Goal: Use online tool/utility: Utilize a website feature to perform a specific function

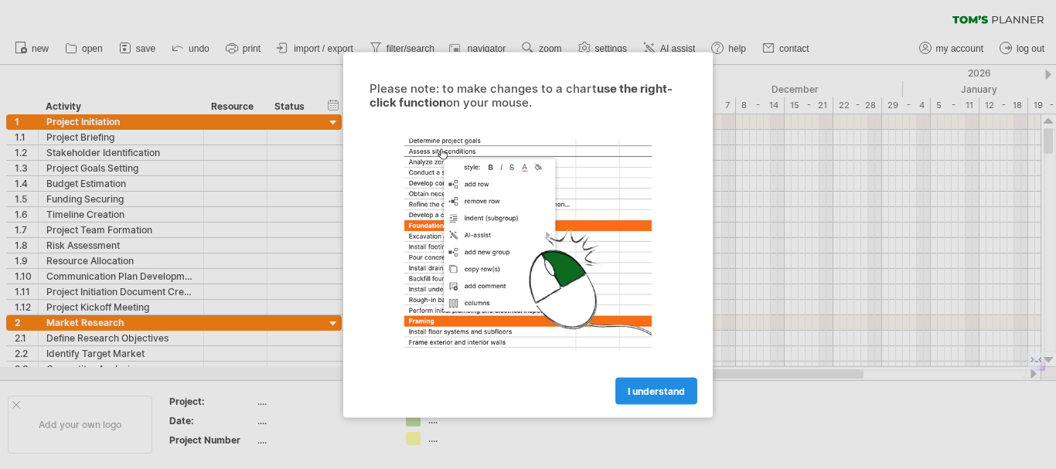
click at [652, 393] on span "I understand" at bounding box center [656, 391] width 57 height 12
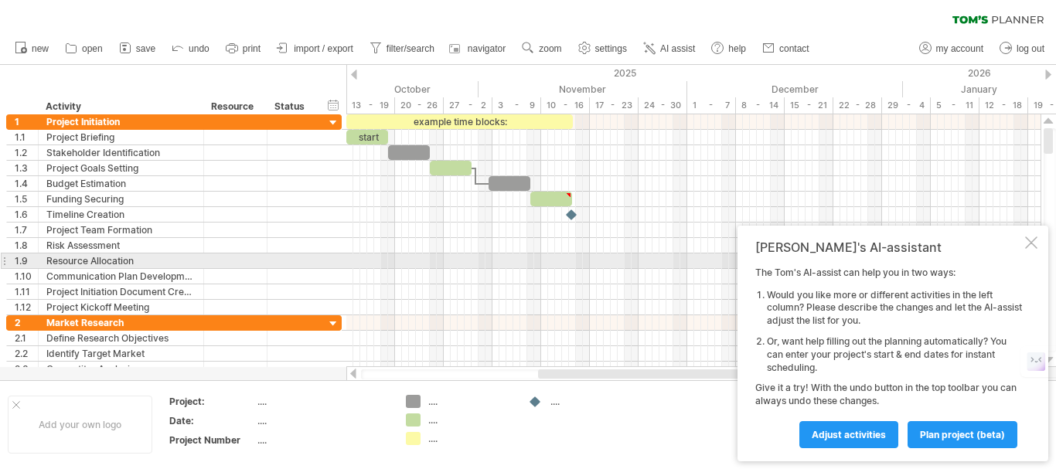
click at [1028, 248] on div at bounding box center [1032, 243] width 12 height 12
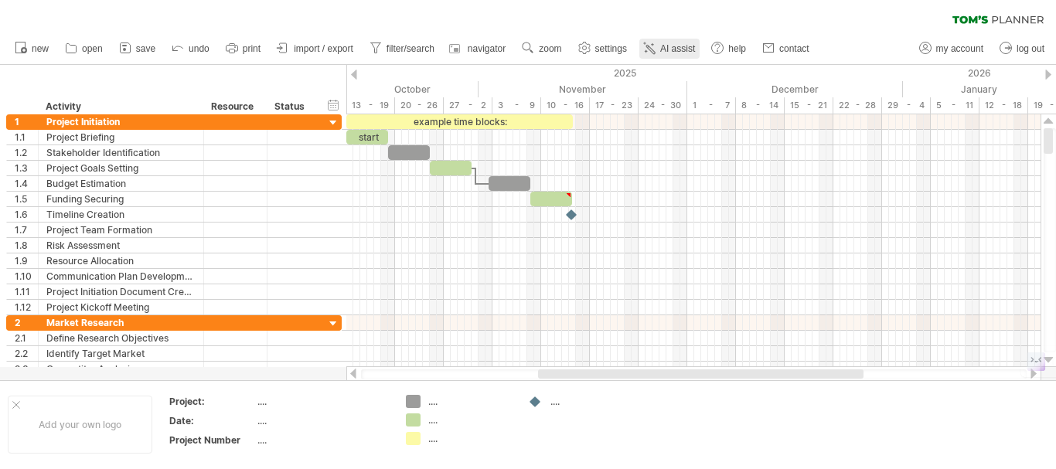
click at [686, 49] on span "AI assist" at bounding box center [677, 48] width 35 height 11
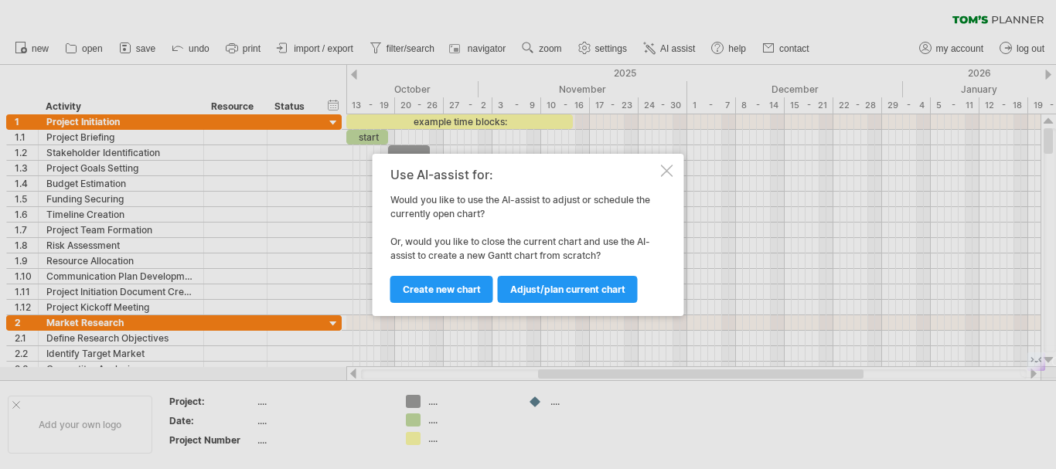
click at [667, 166] on div at bounding box center [667, 171] width 12 height 12
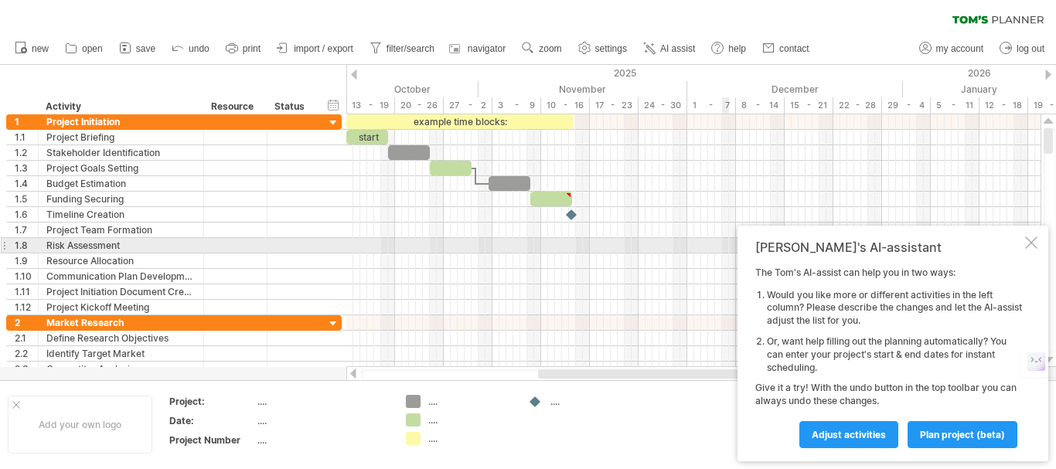
click at [1034, 246] on div at bounding box center [1032, 243] width 12 height 12
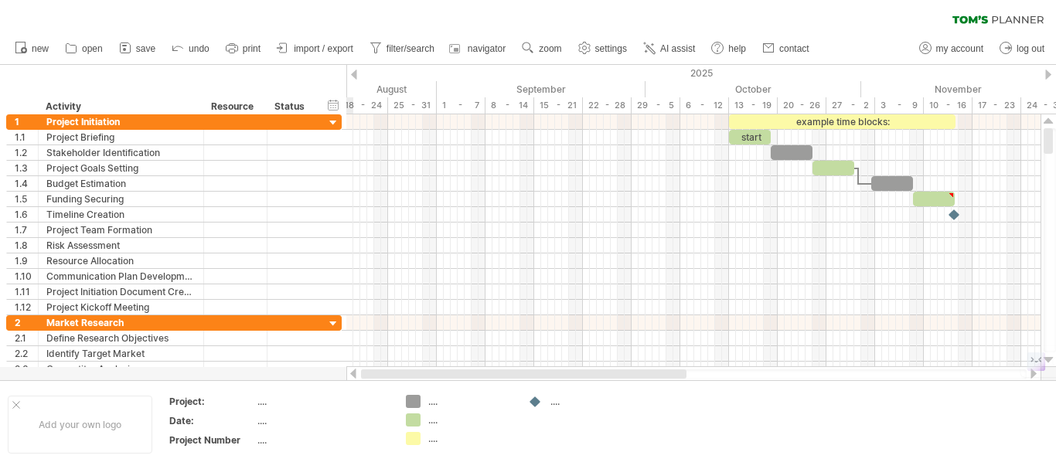
drag, startPoint x: 745, startPoint y: 370, endPoint x: 510, endPoint y: 370, distance: 234.3
click at [510, 370] on div at bounding box center [524, 374] width 326 height 9
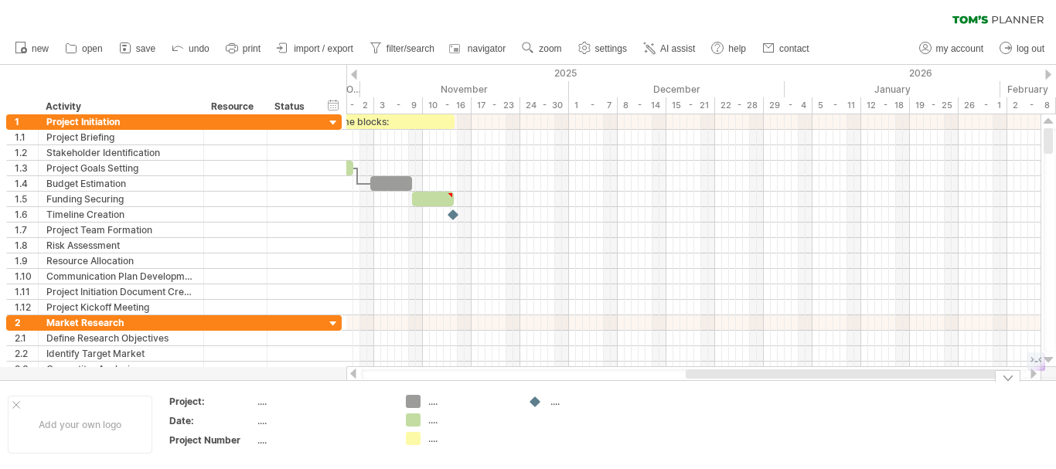
drag, startPoint x: 606, startPoint y: 374, endPoint x: 410, endPoint y: 352, distance: 197.6
click at [410, 352] on div "Trying to reach [DOMAIN_NAME] Connected again... 0% clear filter new 1" at bounding box center [528, 234] width 1056 height 469
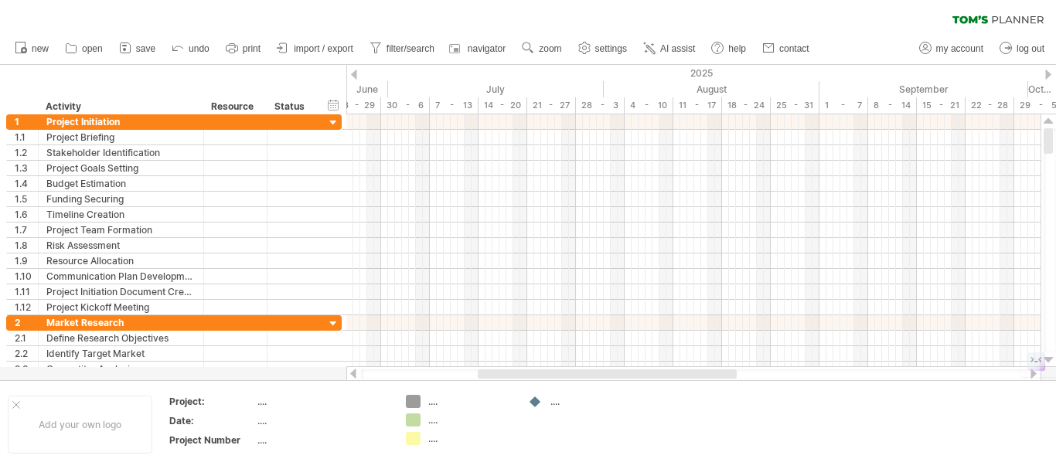
drag, startPoint x: 695, startPoint y: 374, endPoint x: 364, endPoint y: 384, distance: 331.2
click at [364, 384] on div "Trying to reach [DOMAIN_NAME] Connected again... 0% clear filter new 1" at bounding box center [528, 234] width 1056 height 469
drag, startPoint x: 838, startPoint y: 376, endPoint x: 554, endPoint y: 358, distance: 285.2
click at [554, 358] on div "Trying to reach [DOMAIN_NAME] Connected again... 0% clear filter new 1" at bounding box center [528, 234] width 1056 height 469
